Goal: Task Accomplishment & Management: Manage account settings

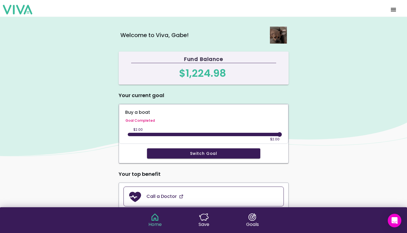
click at [397, 7] on span "menu" at bounding box center [392, 10] width 9 height 14
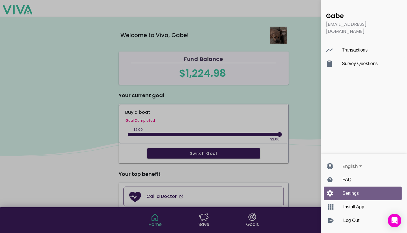
click at [354, 193] on div "Settings" at bounding box center [368, 193] width 52 height 14
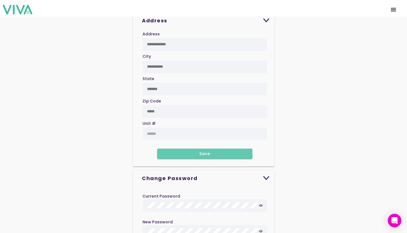
scroll to position [510, 0]
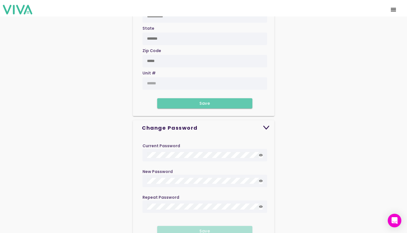
click at [261, 154] on icon at bounding box center [261, 155] width 4 height 3
click at [261, 154] on icon at bounding box center [260, 155] width 3 height 3
click at [259, 154] on icon at bounding box center [261, 155] width 4 height 3
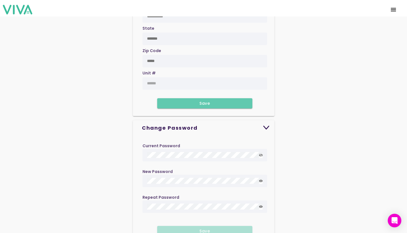
click at [259, 154] on icon at bounding box center [261, 155] width 4 height 3
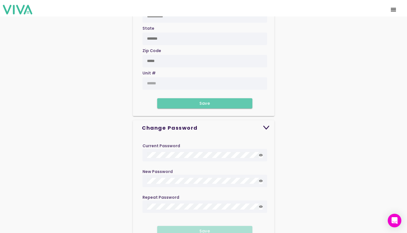
click at [264, 149] on label at bounding box center [204, 155] width 124 height 12
click at [261, 154] on icon at bounding box center [261, 155] width 4 height 3
click at [259, 154] on icon at bounding box center [261, 155] width 4 height 3
click at [0, 0] on slot "Change Password" at bounding box center [0, 0] width 0 height 0
click at [208, 125] on ion-text "Change Password" at bounding box center [206, 128] width 128 height 6
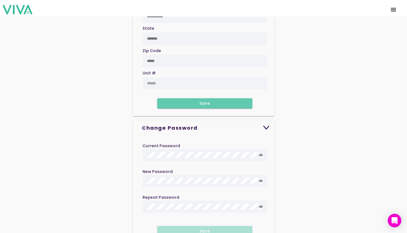
click at [264, 126] on img at bounding box center [266, 128] width 7 height 4
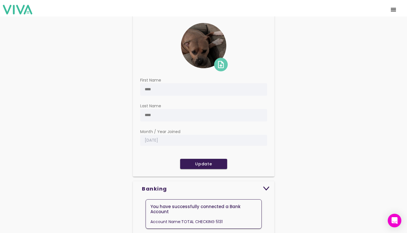
scroll to position [0, 0]
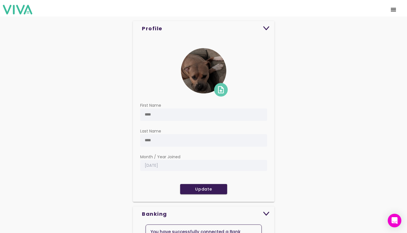
click at [13, 11] on img at bounding box center [17, 9] width 29 height 9
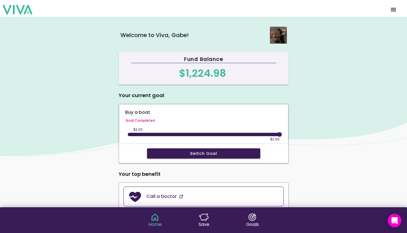
click at [391, 10] on span "menu" at bounding box center [392, 10] width 9 height 14
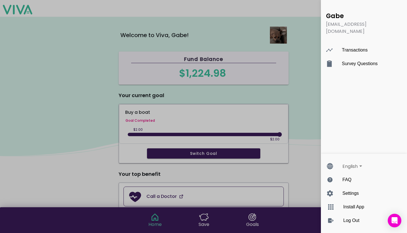
click at [109, 117] on ion-backdrop "menu" at bounding box center [203, 116] width 407 height 233
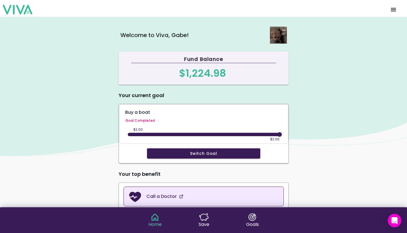
click at [0, 0] on slot "Call a Doctor" at bounding box center [0, 0] width 0 height 0
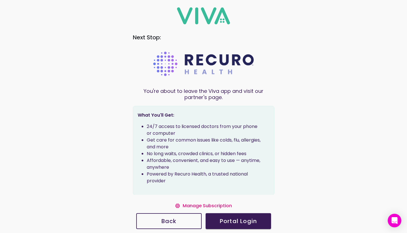
click at [0, 0] on slot "Manage Subscription" at bounding box center [0, 0] width 0 height 0
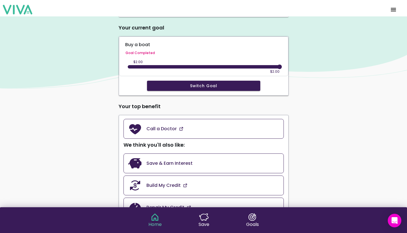
scroll to position [139, 0]
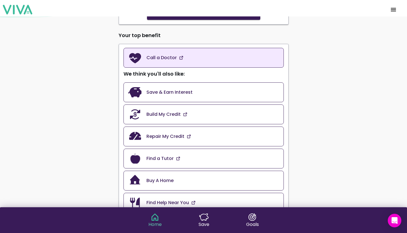
click at [208, 58] on link "Call a Doctor" at bounding box center [203, 58] width 160 height 20
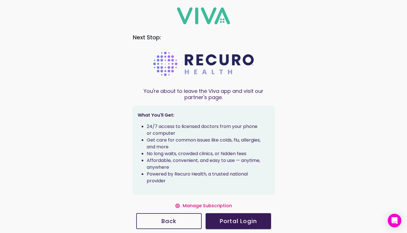
click at [0, 0] on slot "Manage Subscription" at bounding box center [0, 0] width 0 height 0
